Goal: Information Seeking & Learning: Find specific page/section

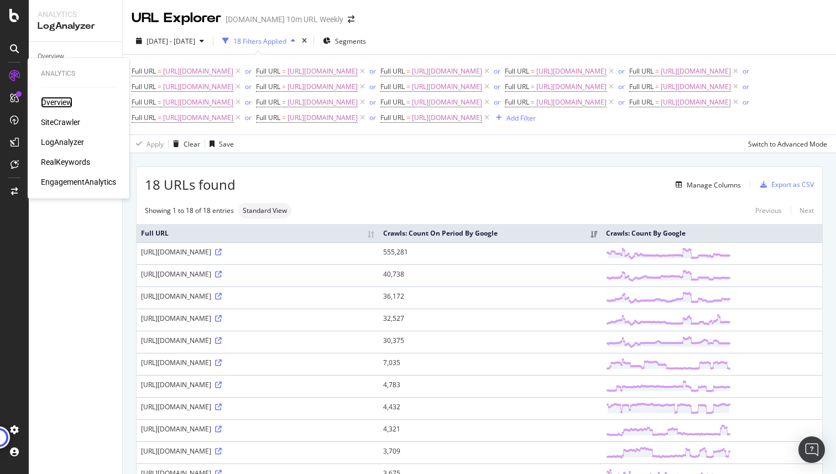
click at [54, 100] on div "Overview" at bounding box center [57, 102] width 32 height 11
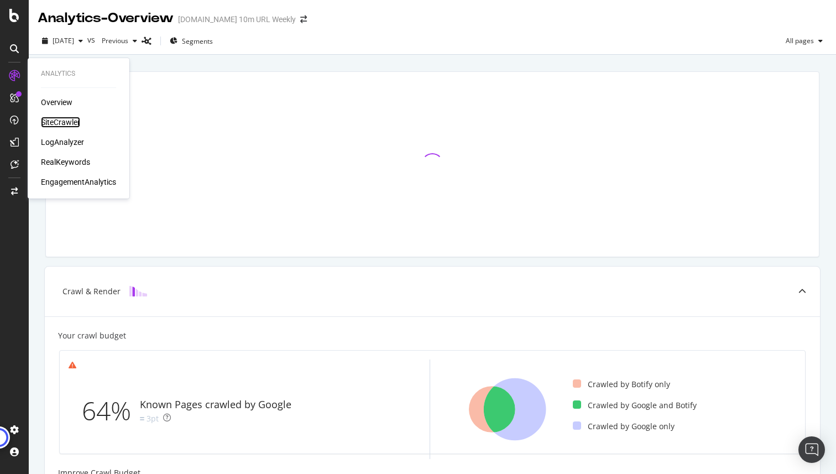
click at [58, 124] on div "SiteCrawler" at bounding box center [60, 122] width 39 height 11
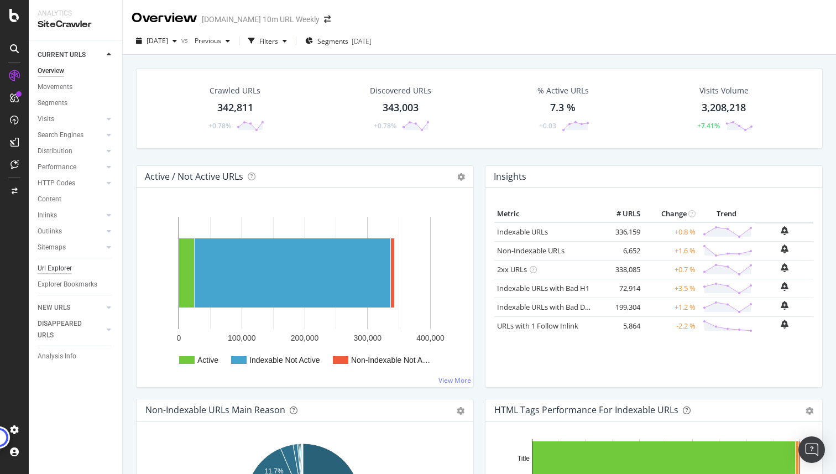
click at [69, 267] on div "Url Explorer" at bounding box center [55, 269] width 34 height 12
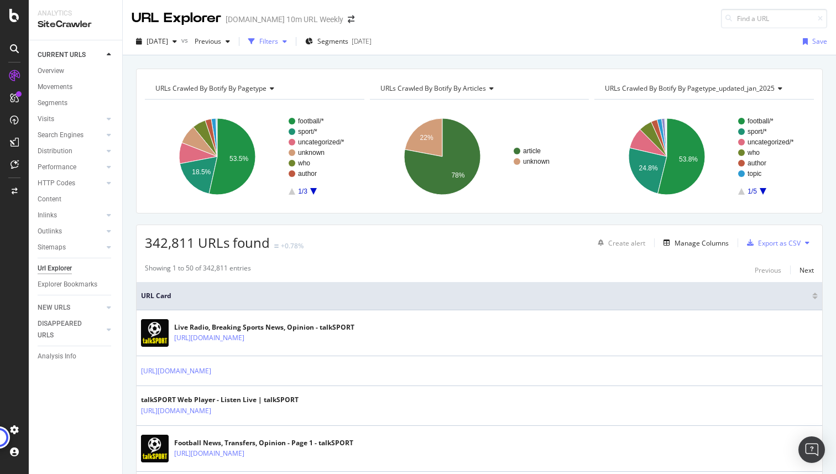
click at [278, 42] on div "Filters" at bounding box center [268, 41] width 19 height 9
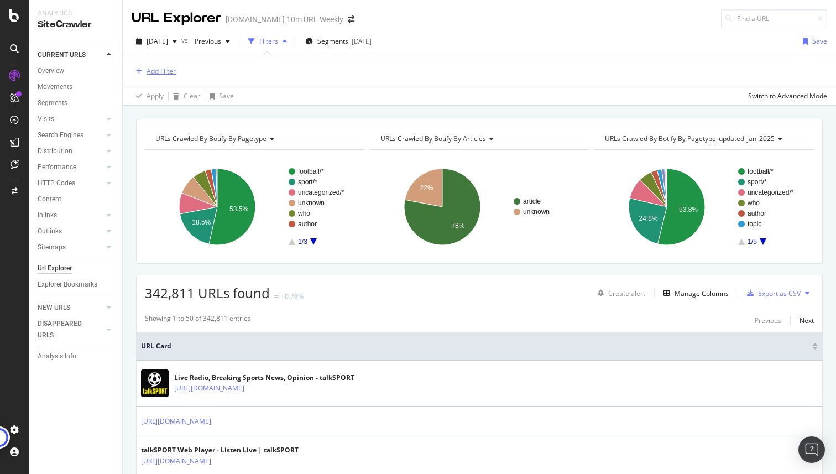
click at [165, 72] on div "Add Filter" at bounding box center [161, 70] width 29 height 9
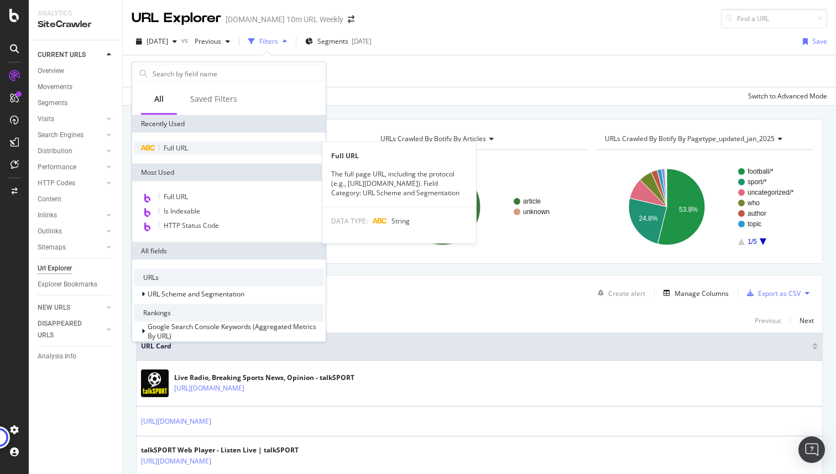
click at [187, 150] on span "Full URL" at bounding box center [176, 147] width 24 height 9
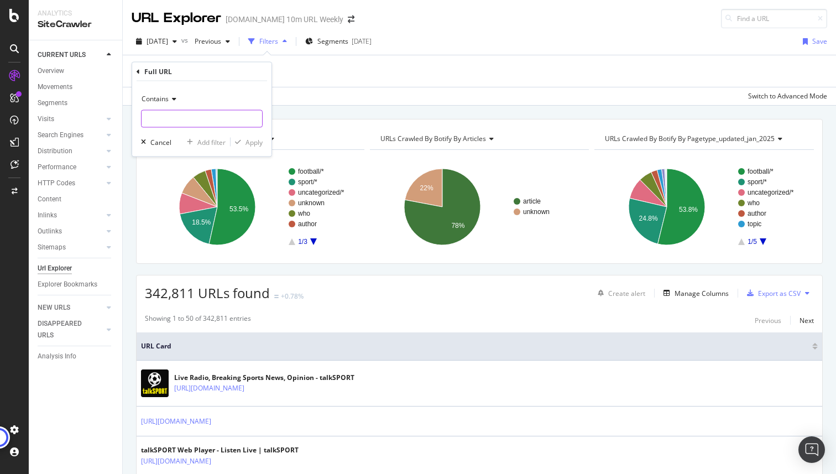
click at [173, 115] on input "text" at bounding box center [202, 119] width 121 height 18
type input "/page/"
click at [251, 142] on div "Apply" at bounding box center [254, 141] width 17 height 9
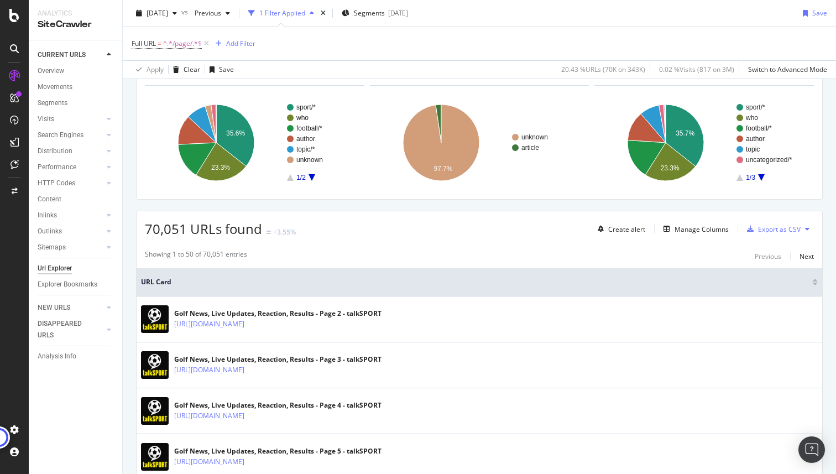
scroll to position [122, 0]
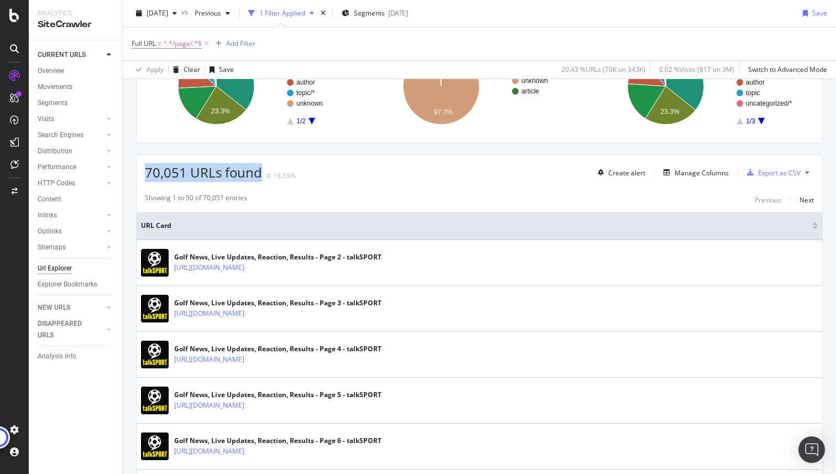
drag, startPoint x: 148, startPoint y: 169, endPoint x: 259, endPoint y: 172, distance: 110.7
click at [259, 172] on span "70,051 URLs found" at bounding box center [203, 172] width 117 height 18
